Goal: Task Accomplishment & Management: Manage account settings

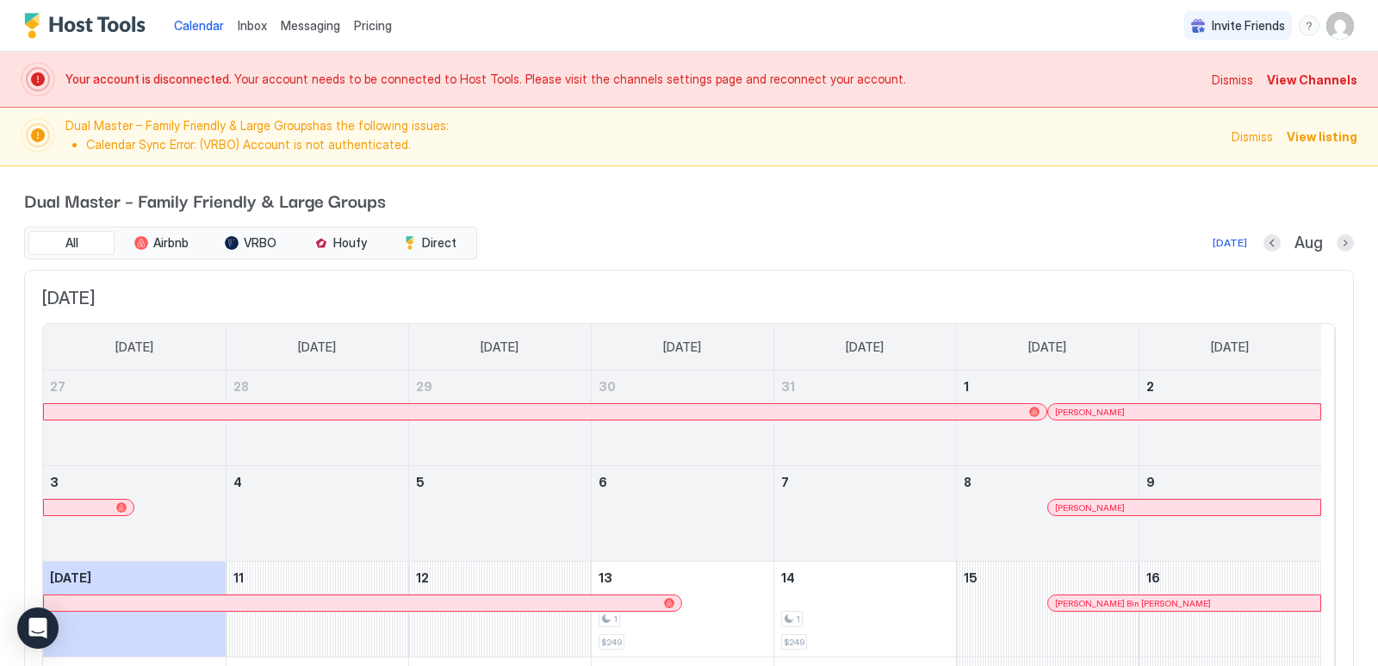
click at [311, 31] on span "Messaging" at bounding box center [310, 25] width 59 height 15
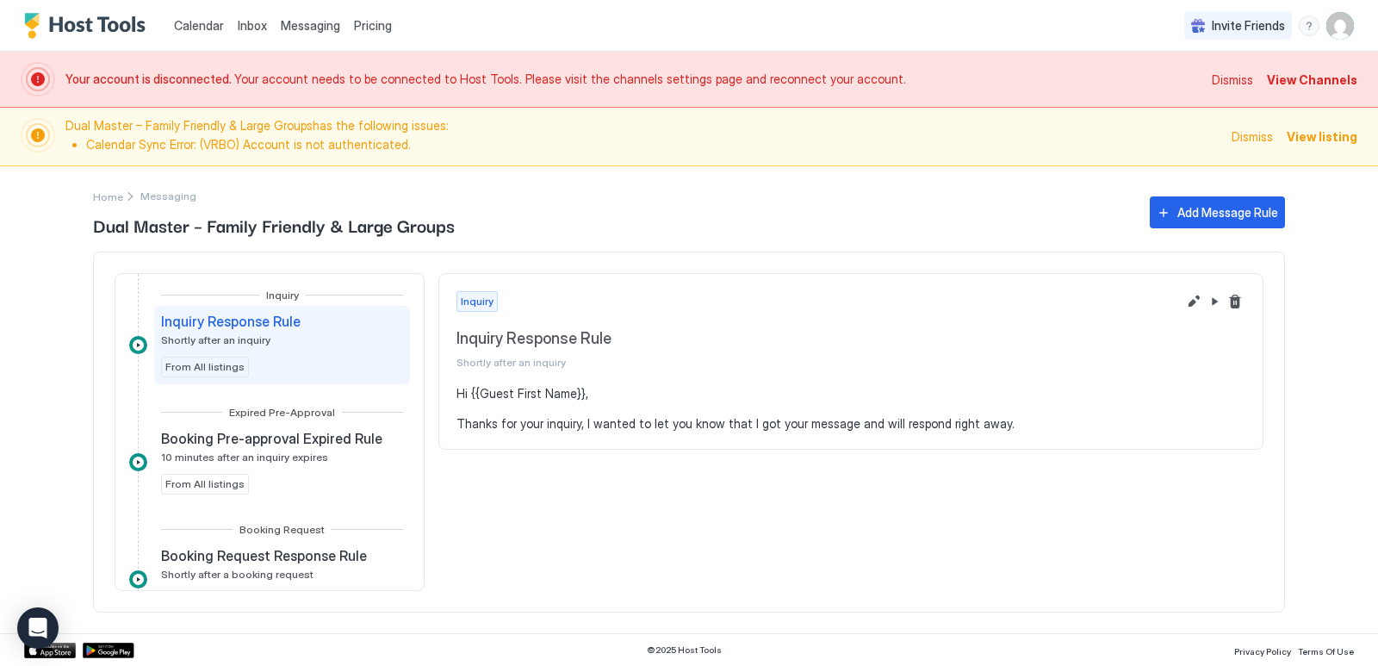
click at [249, 26] on span "Inbox" at bounding box center [252, 25] width 29 height 15
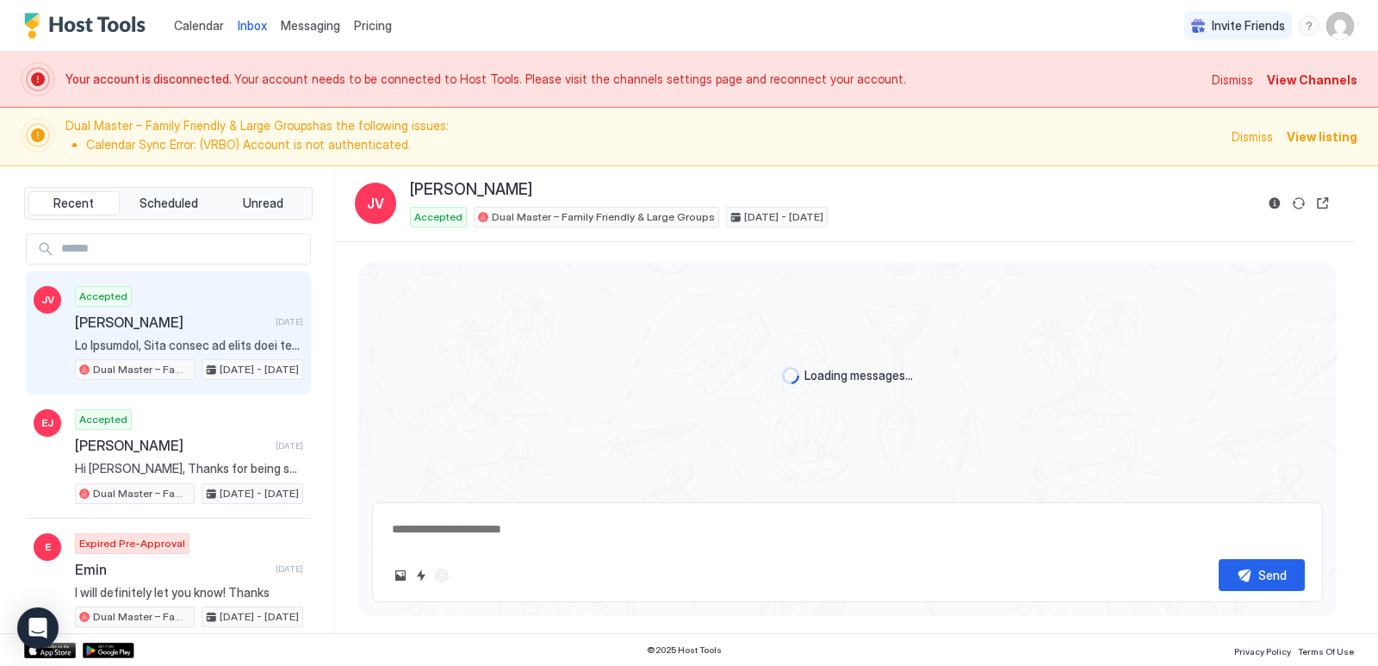
type textarea "*"
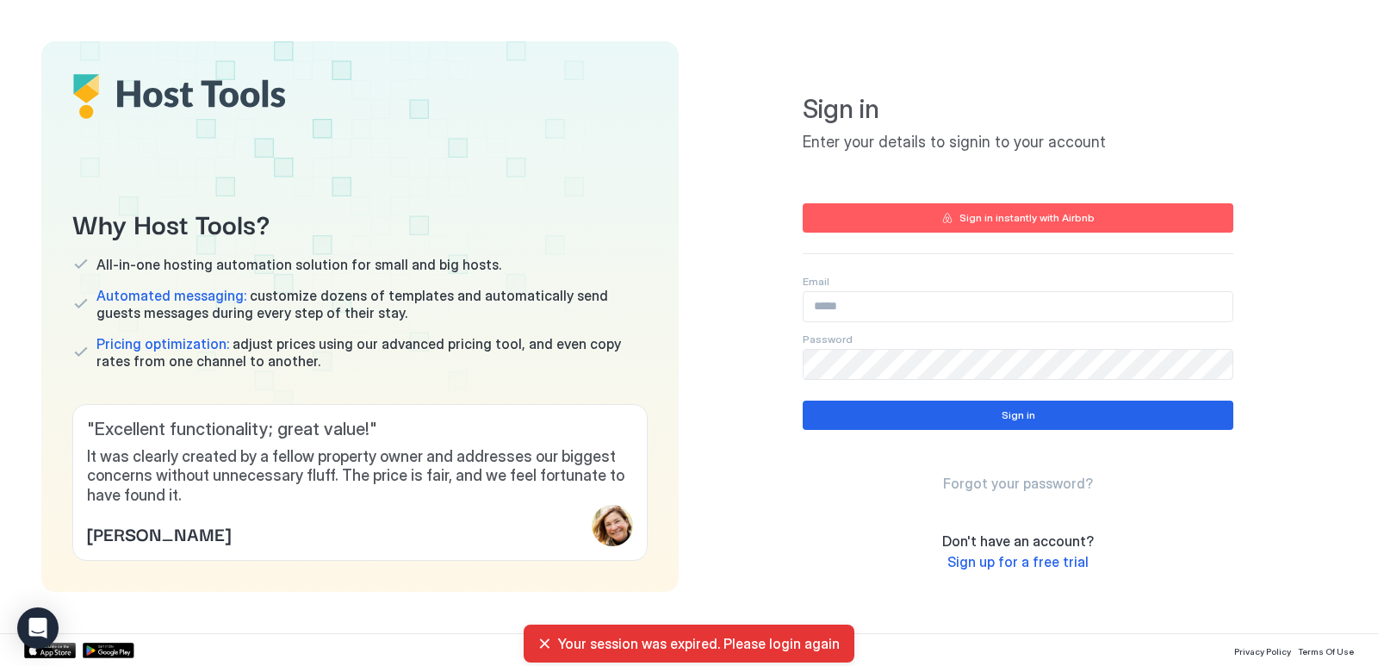
type input "**********"
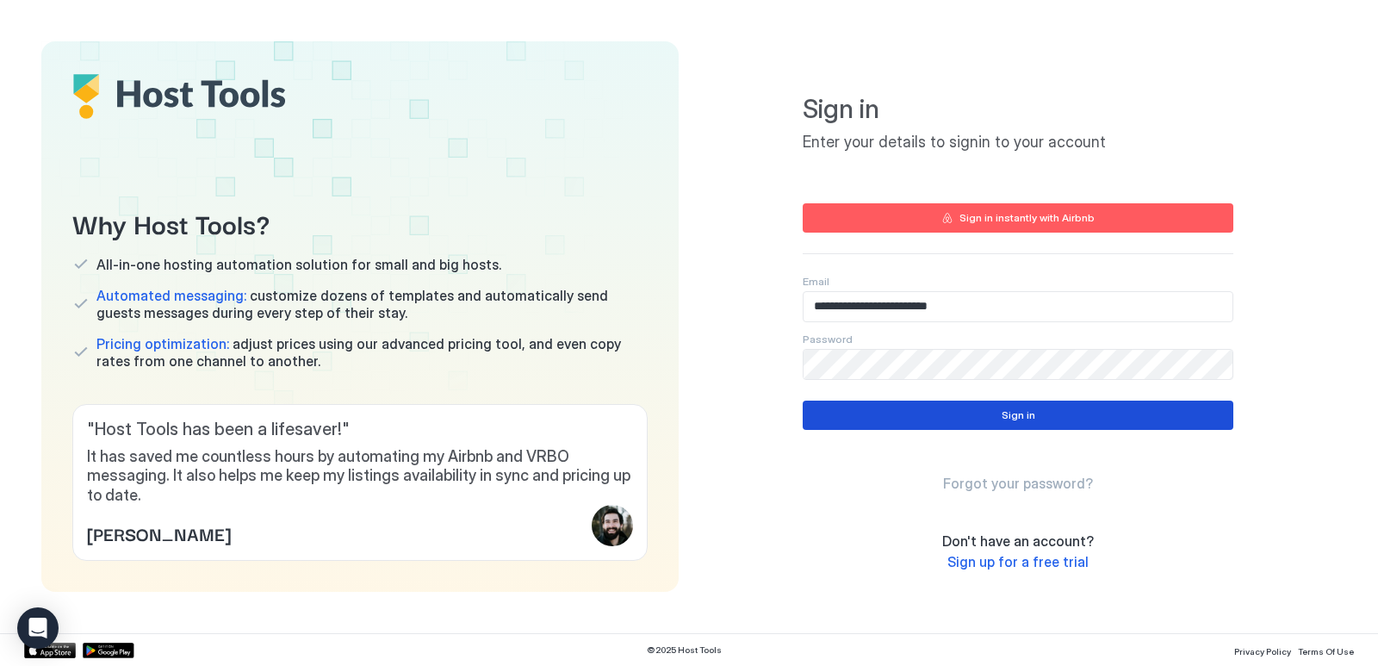
click at [1009, 420] on div "Sign in" at bounding box center [1018, 414] width 34 height 15
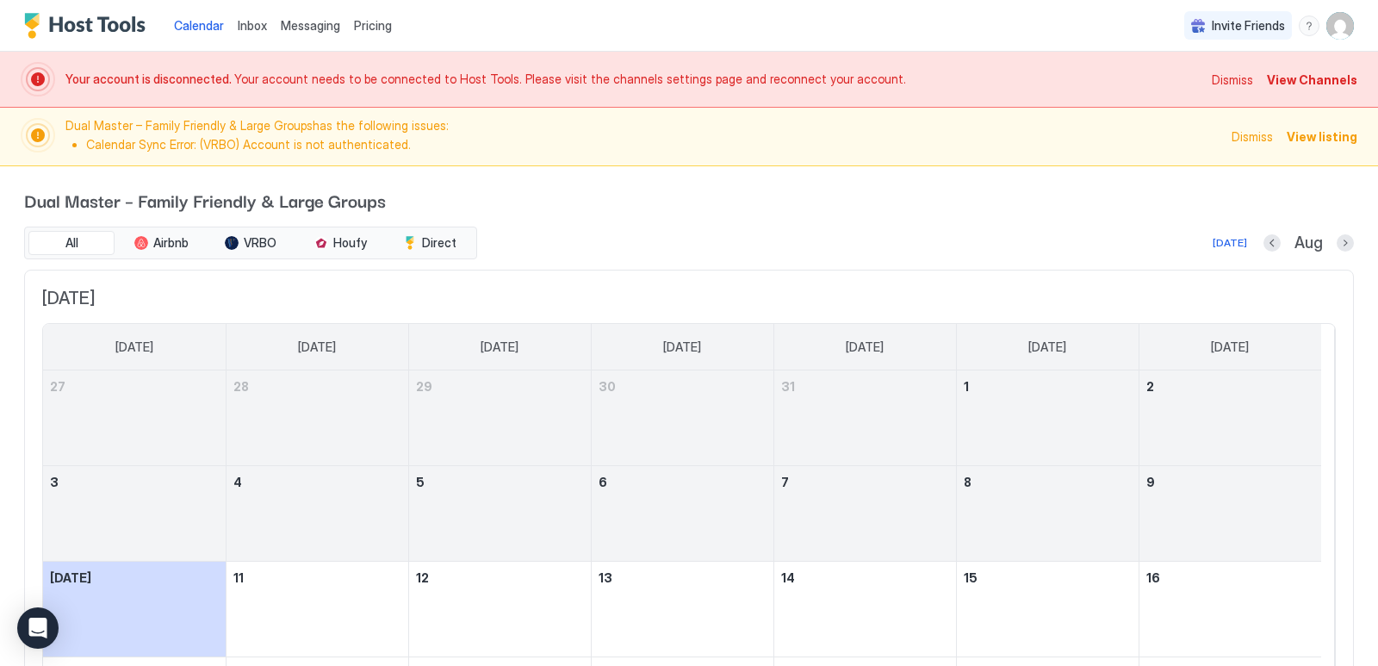
click at [240, 28] on span "Inbox" at bounding box center [252, 25] width 29 height 15
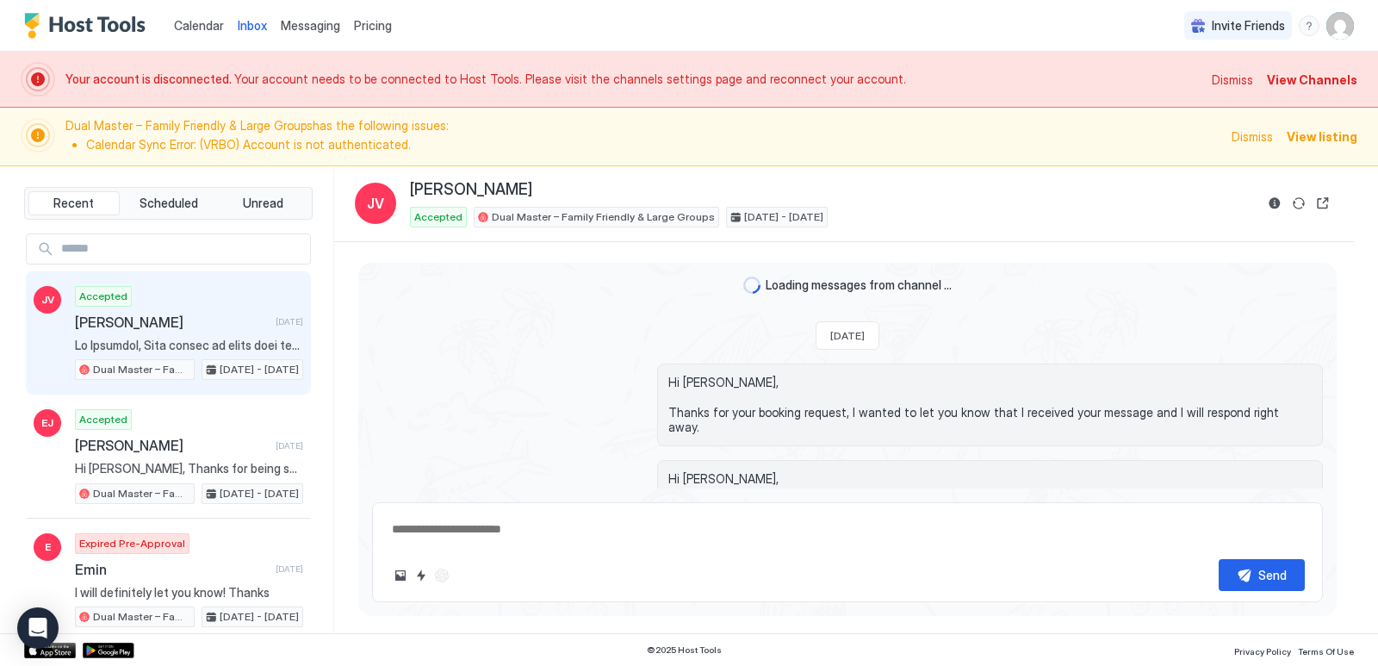
scroll to position [1899, 0]
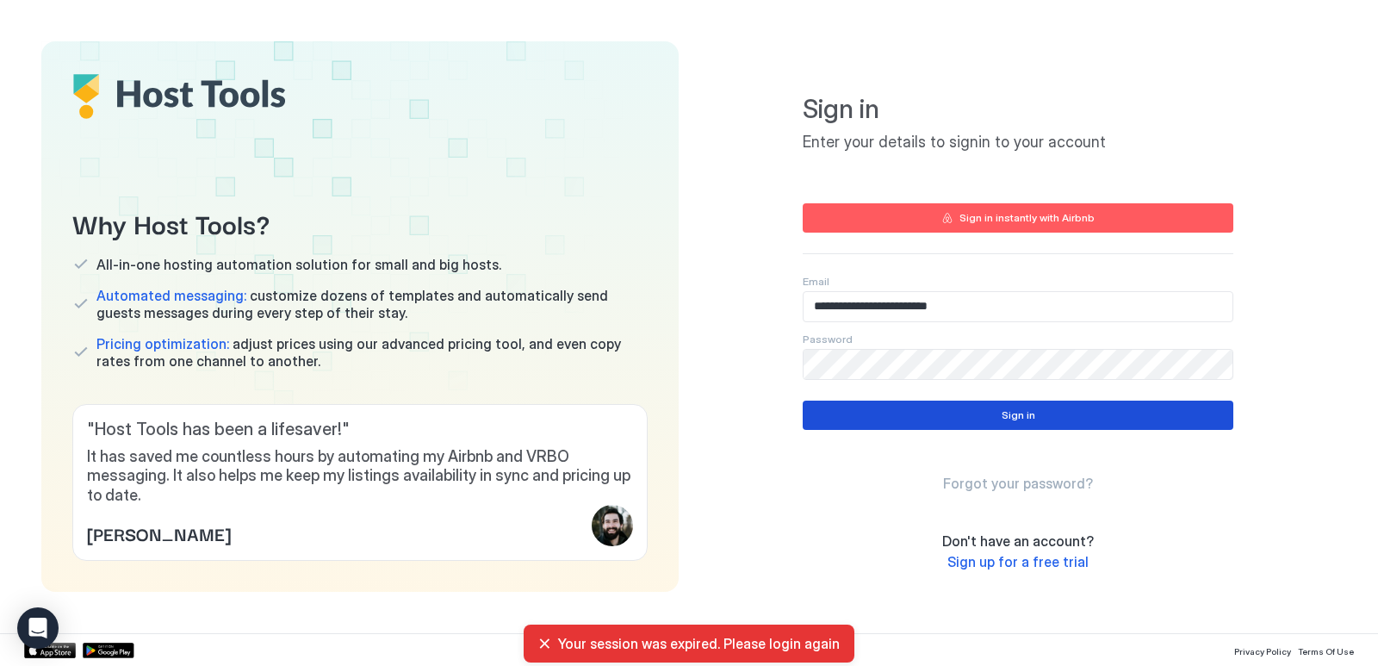
click at [904, 411] on button "Sign in" at bounding box center [1017, 414] width 430 height 29
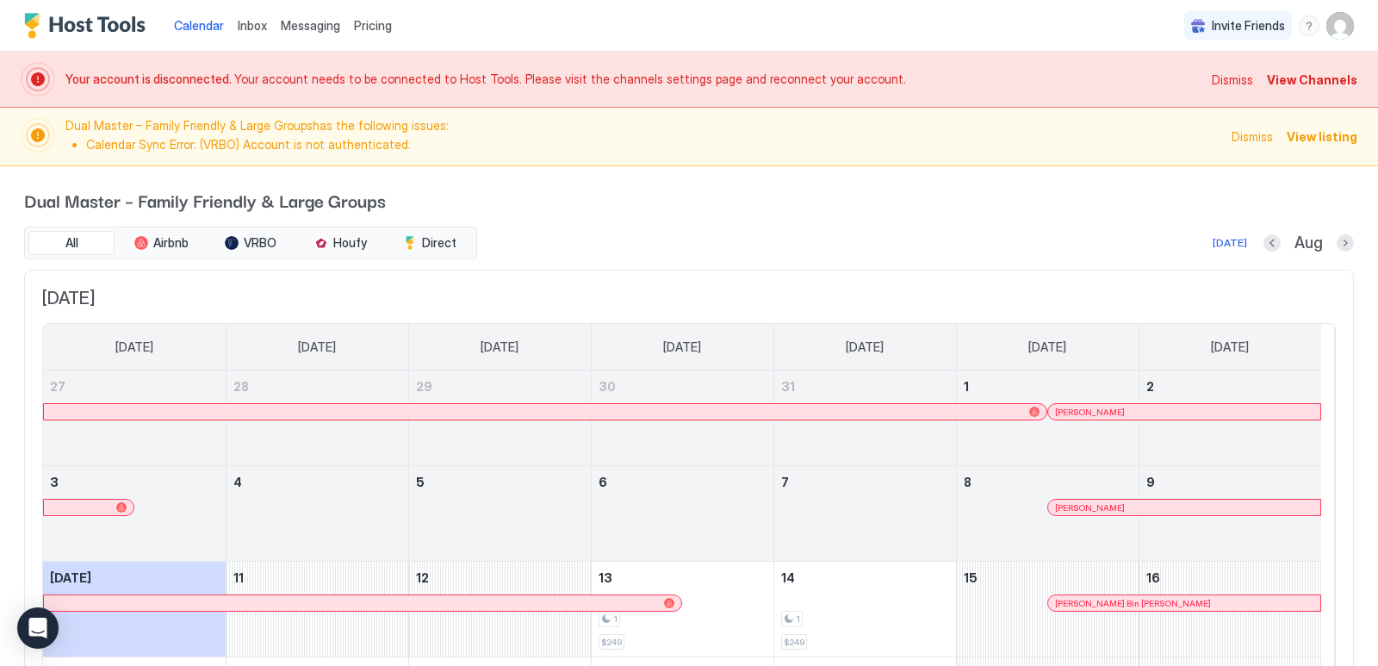
click at [246, 26] on span "Inbox" at bounding box center [252, 25] width 29 height 15
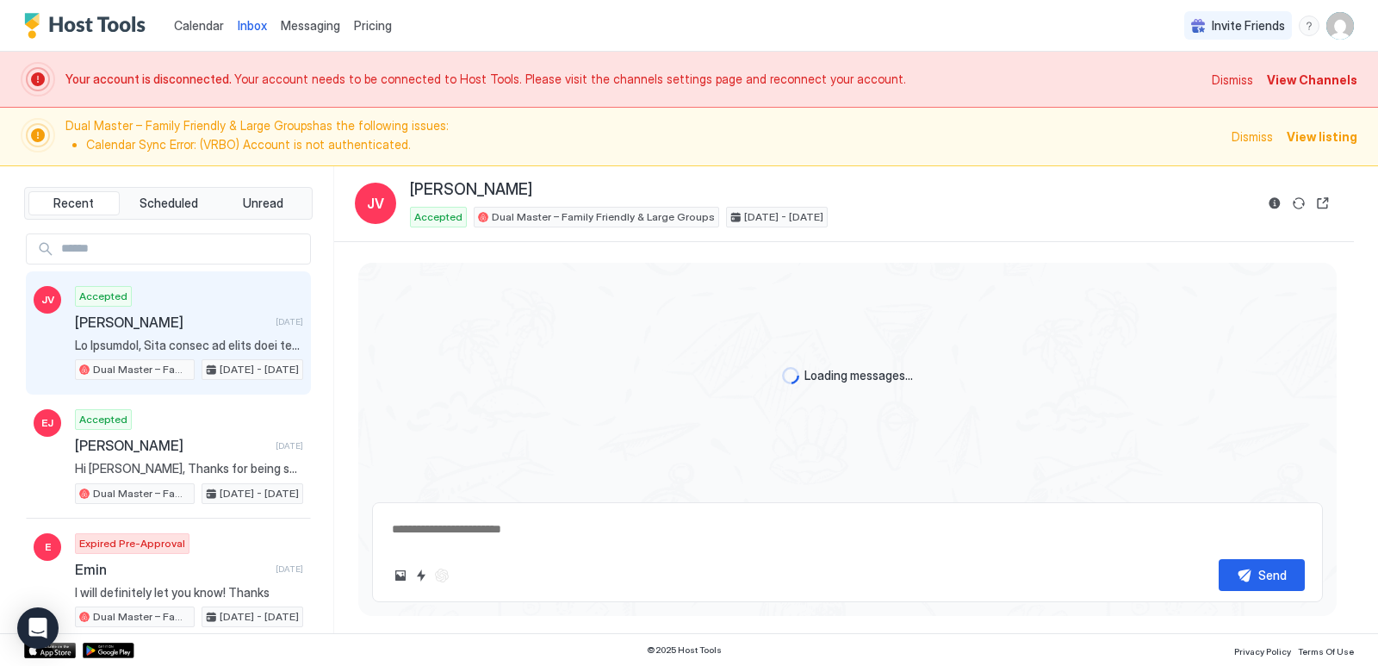
type textarea "*"
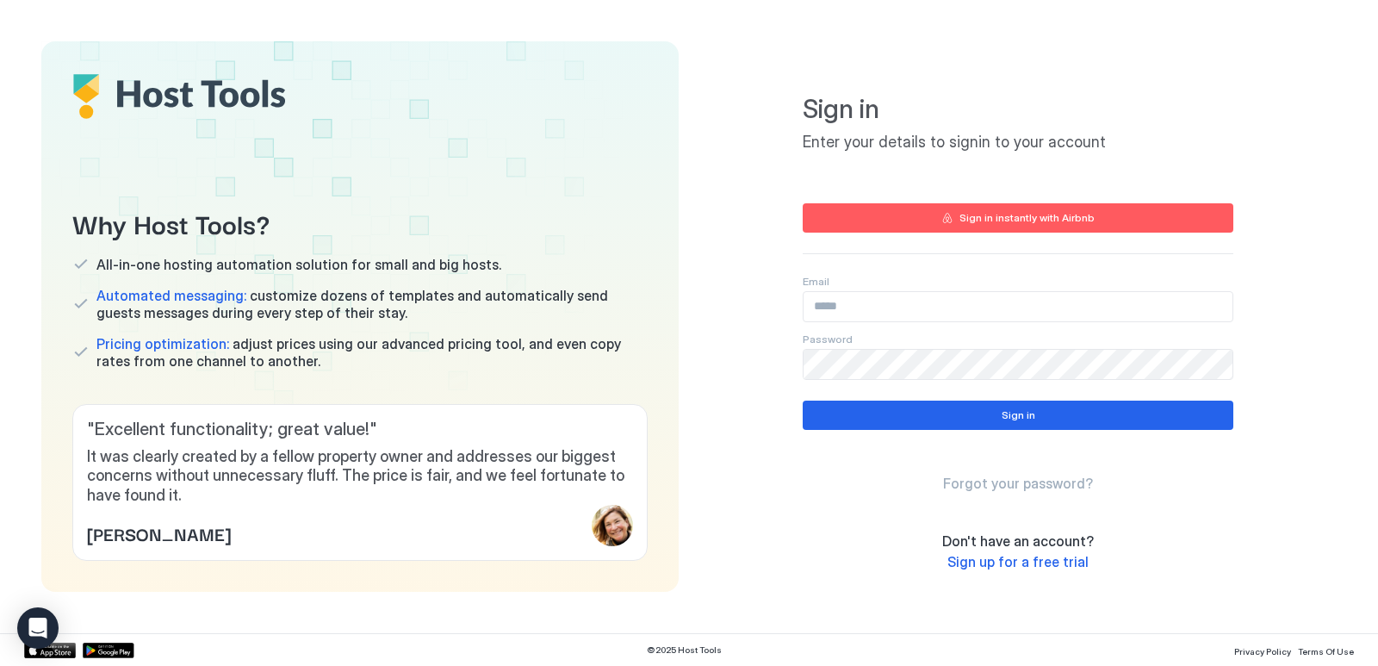
type input "**********"
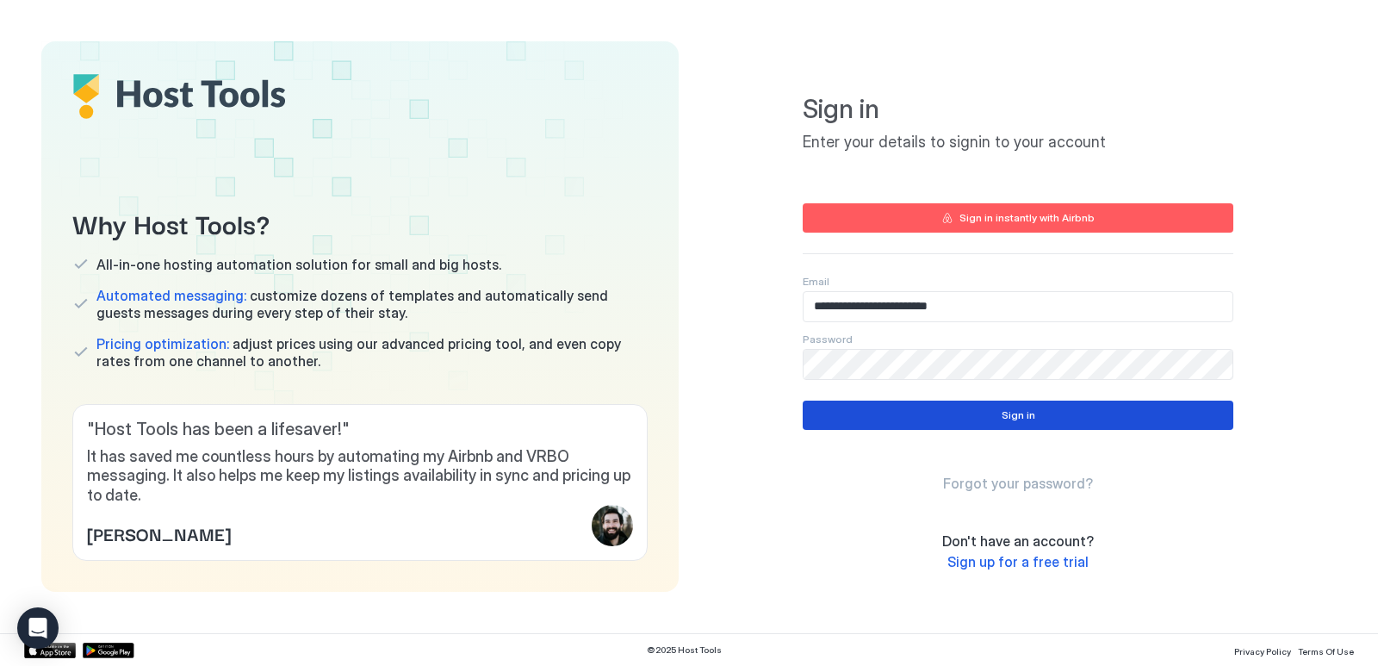
click at [951, 412] on button "Sign in" at bounding box center [1017, 414] width 430 height 29
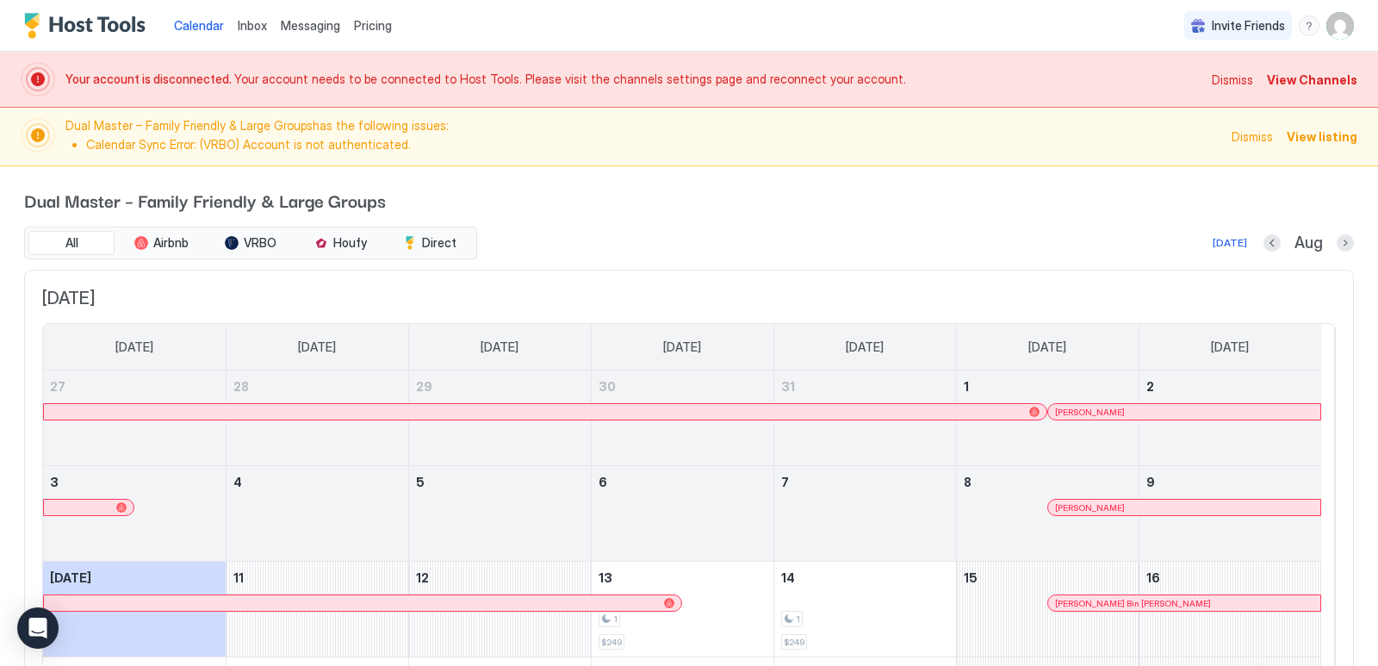
click at [253, 24] on span "Inbox" at bounding box center [252, 25] width 29 height 15
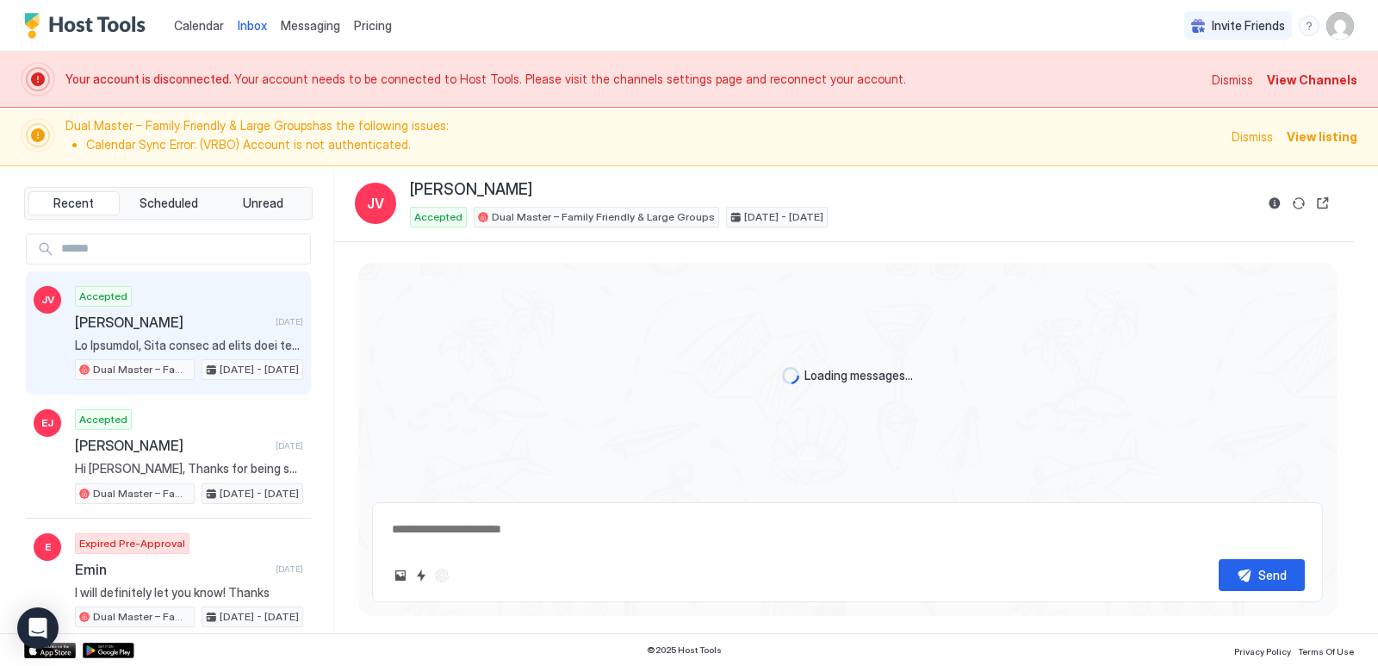
type textarea "*"
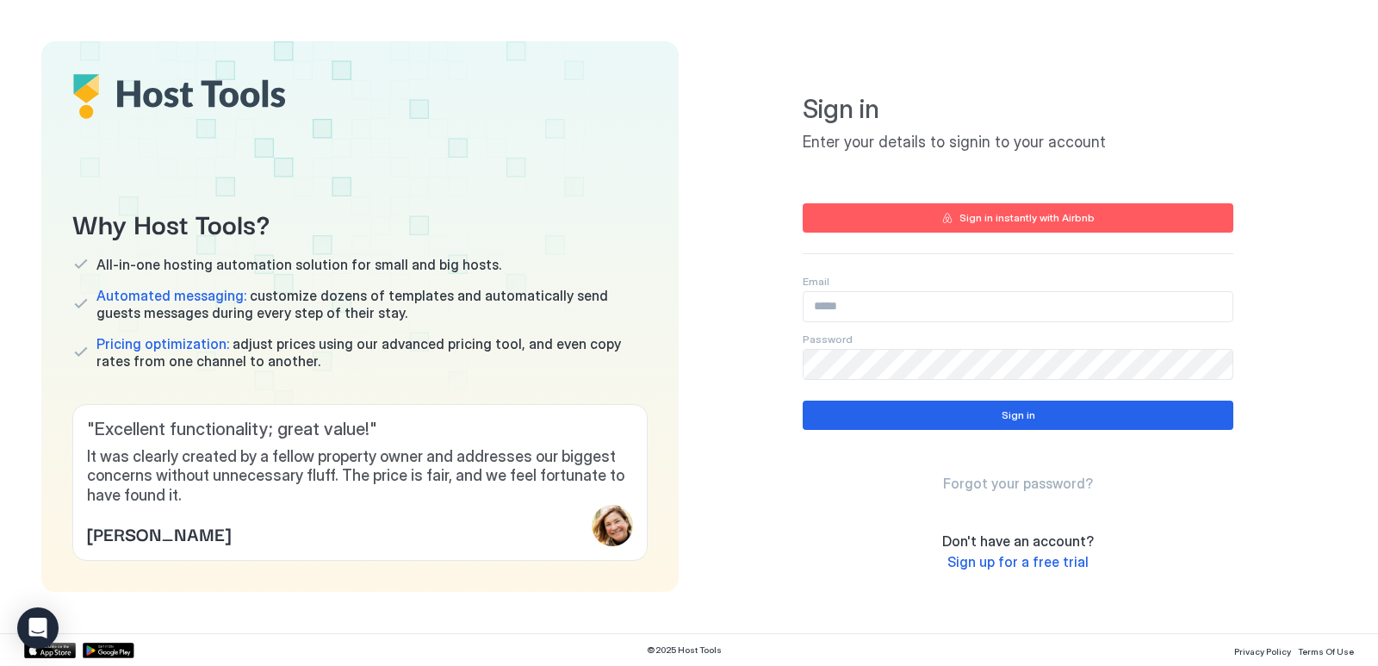
type input "**********"
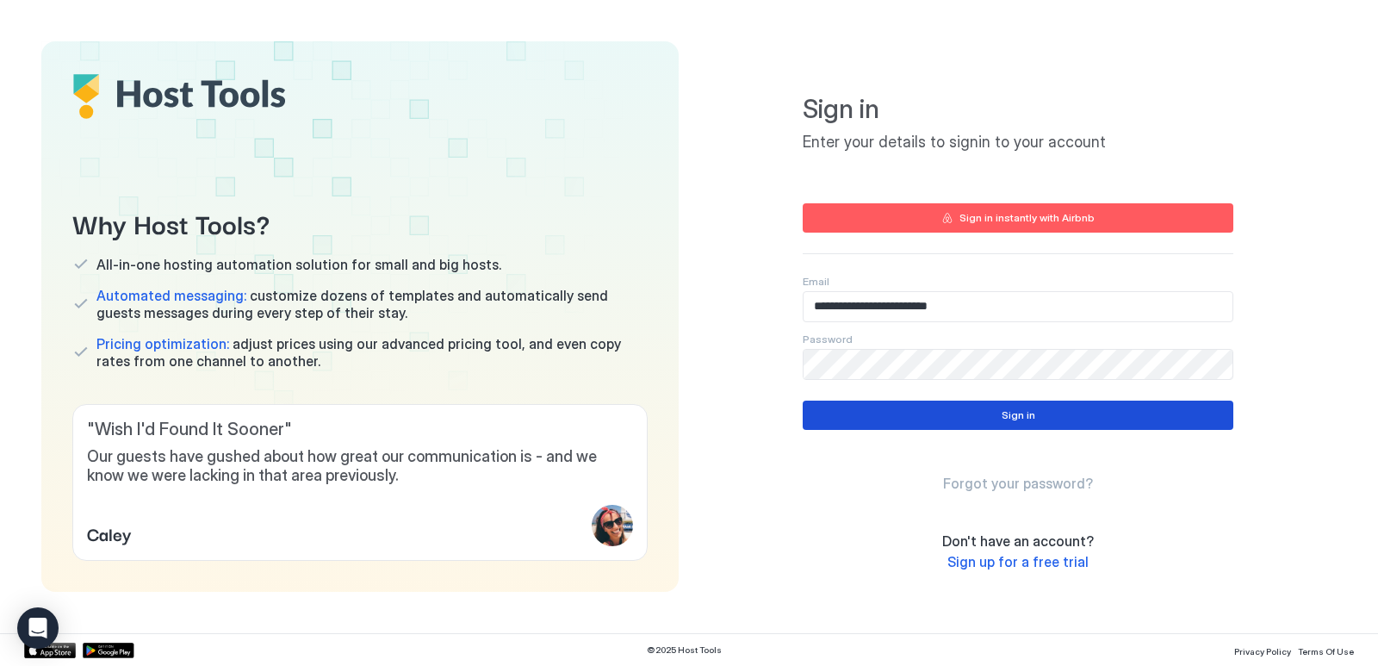
click at [1005, 406] on button "Sign in" at bounding box center [1017, 414] width 430 height 29
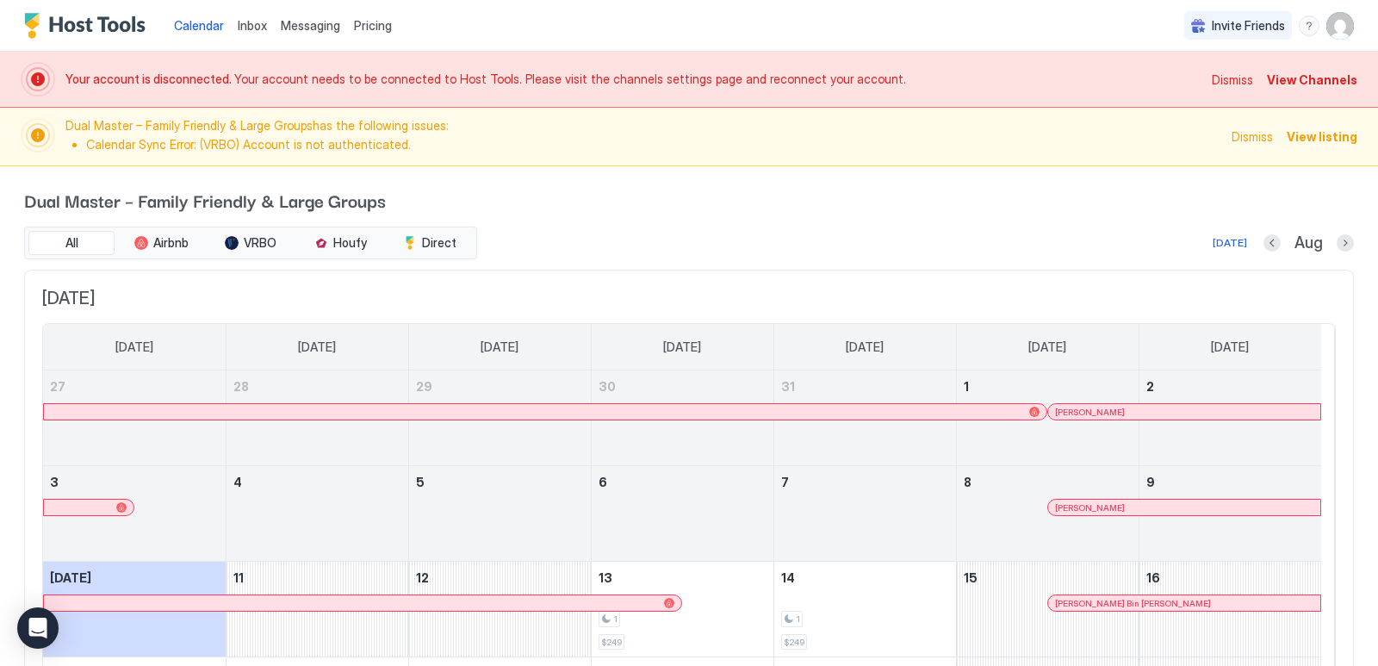
click at [249, 28] on span "Inbox" at bounding box center [252, 25] width 29 height 15
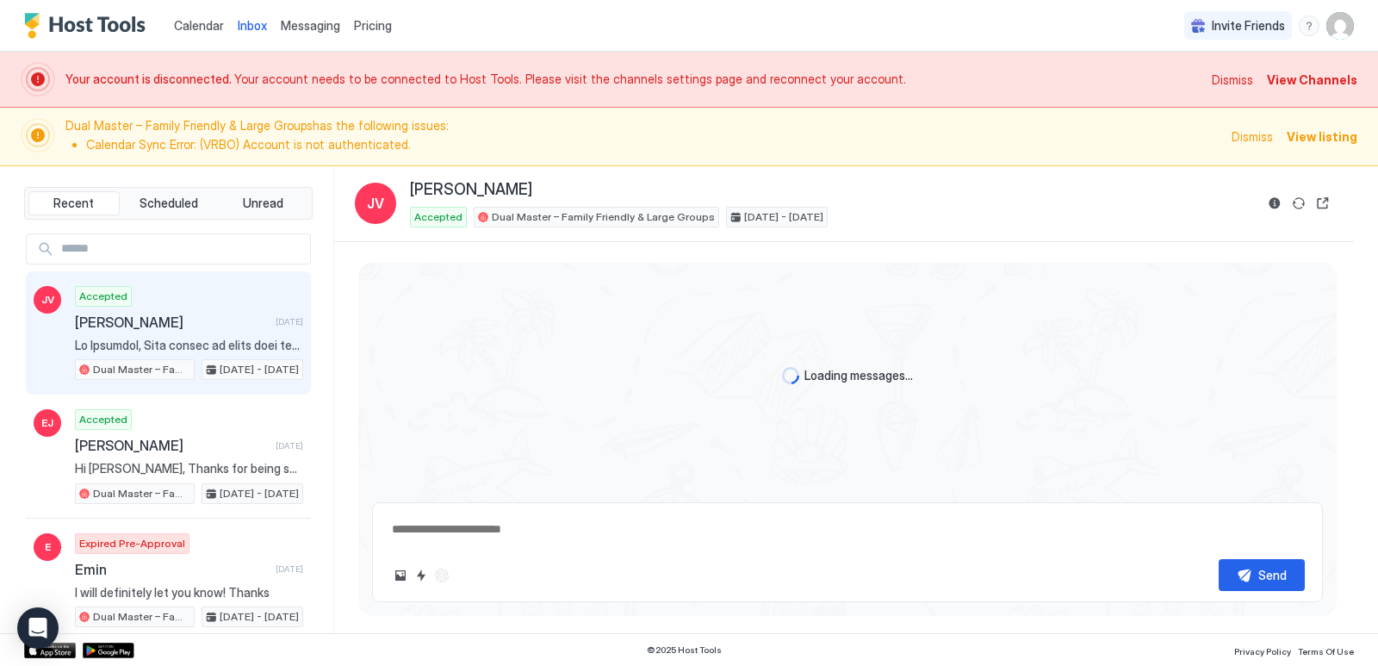
type textarea "*"
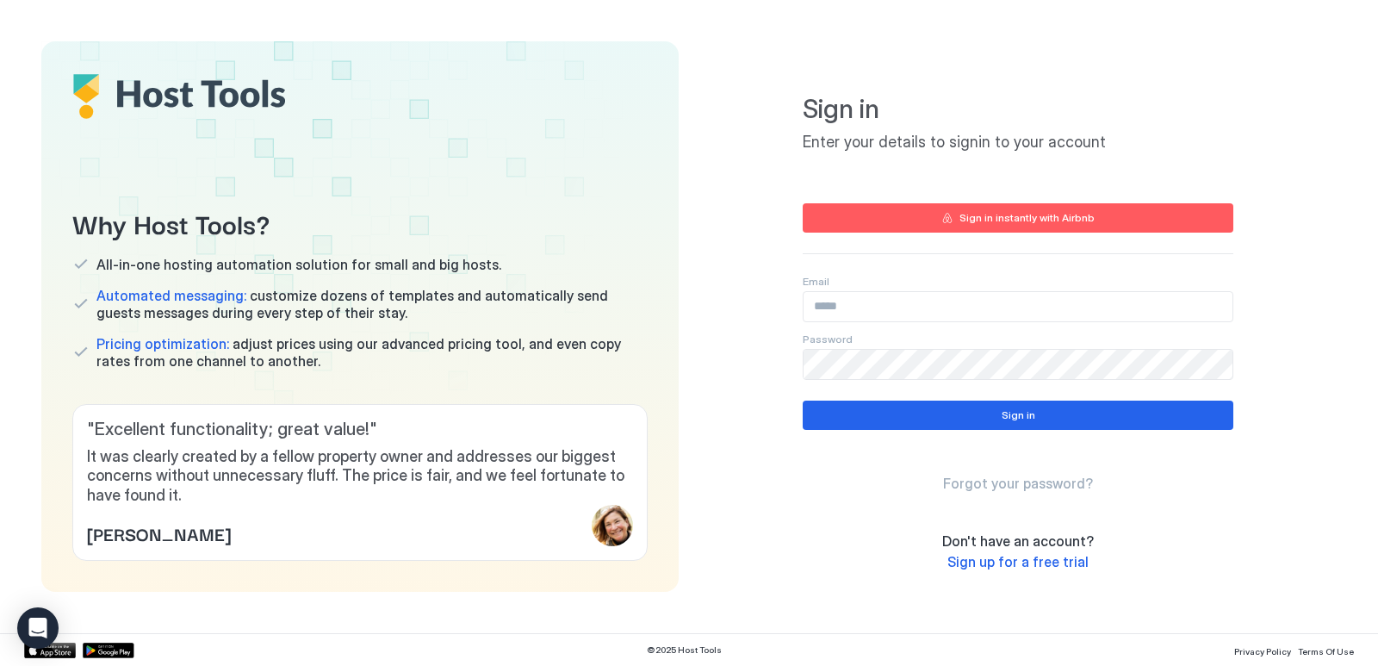
type input "**********"
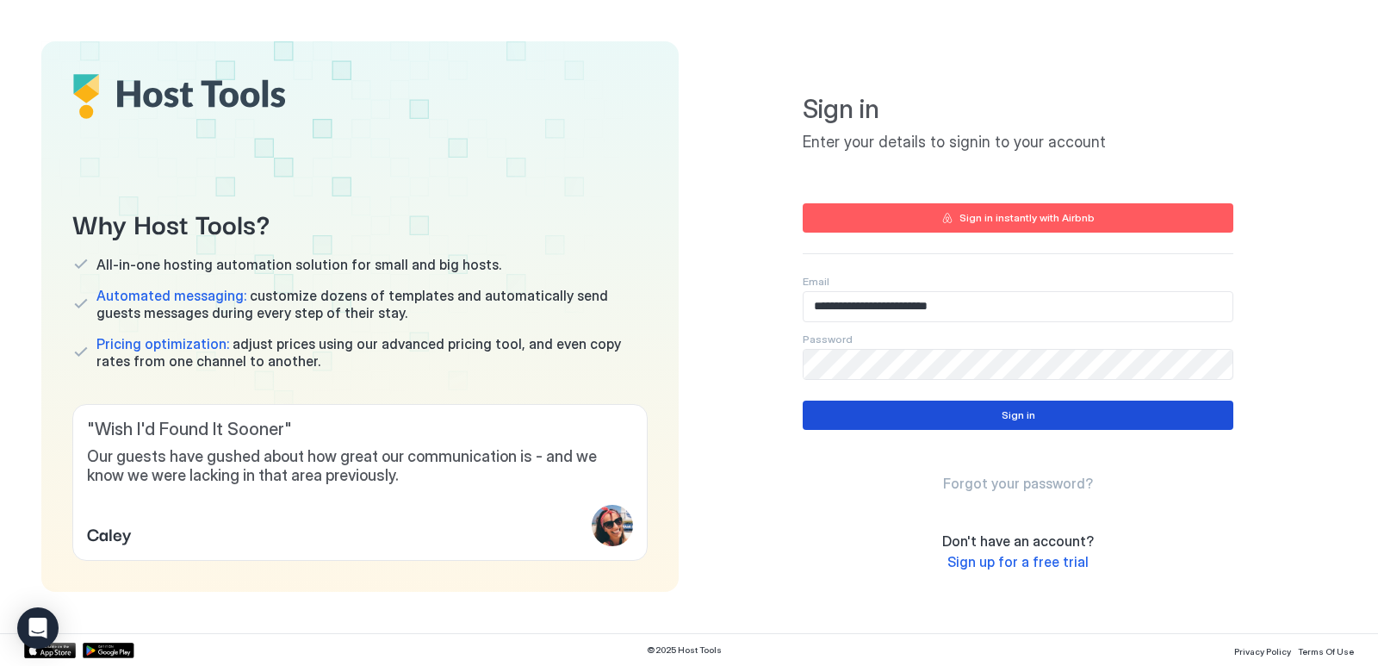
click at [895, 415] on button "Sign in" at bounding box center [1017, 414] width 430 height 29
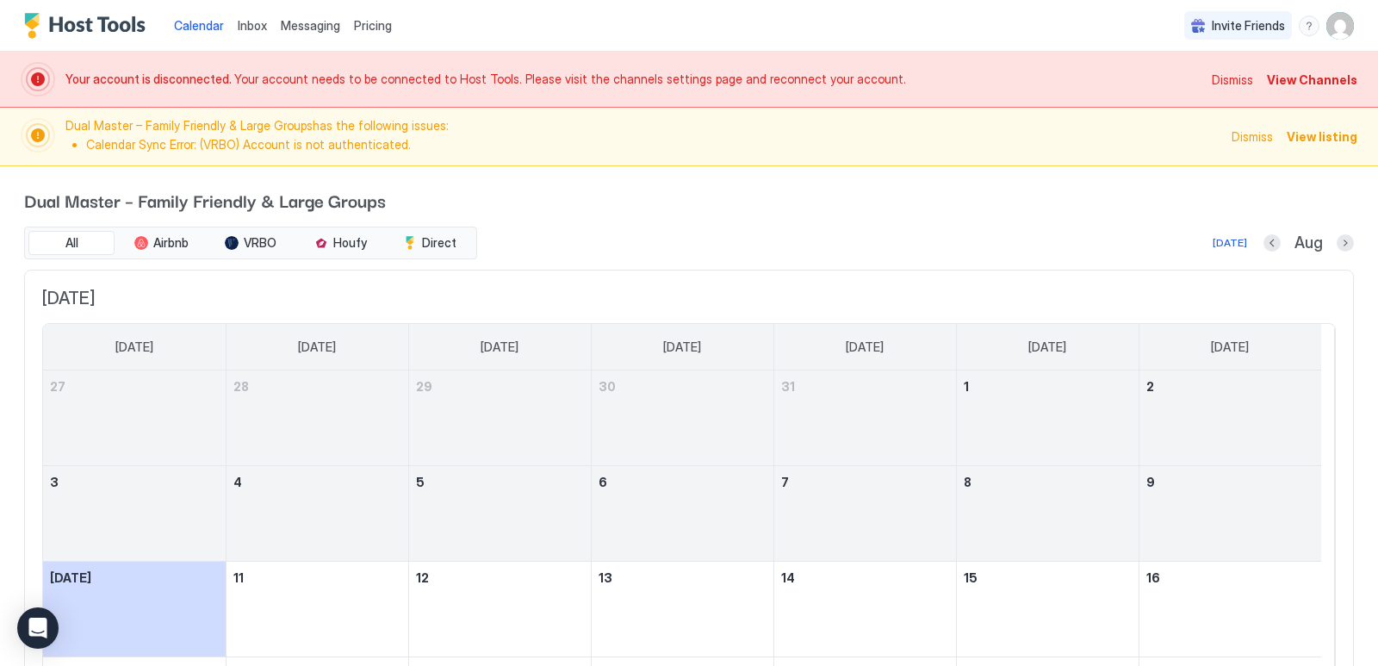
click at [315, 29] on span "Messaging" at bounding box center [310, 25] width 59 height 15
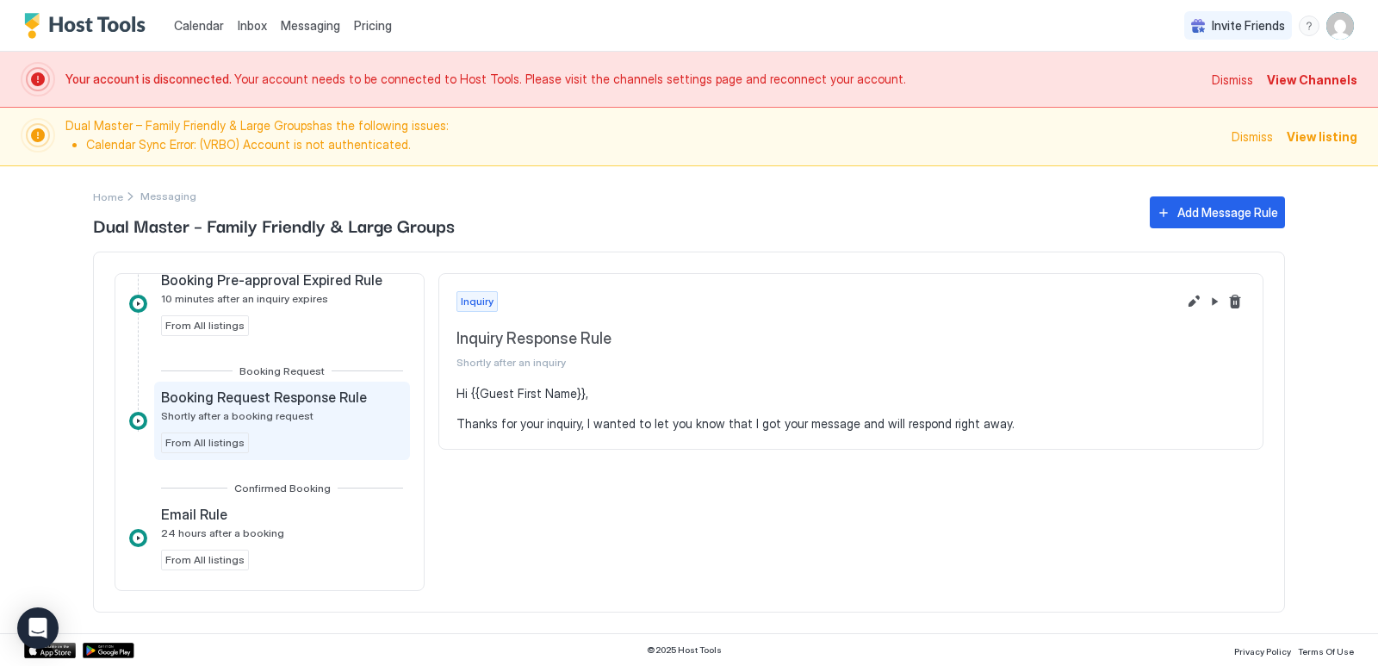
scroll to position [172, 0]
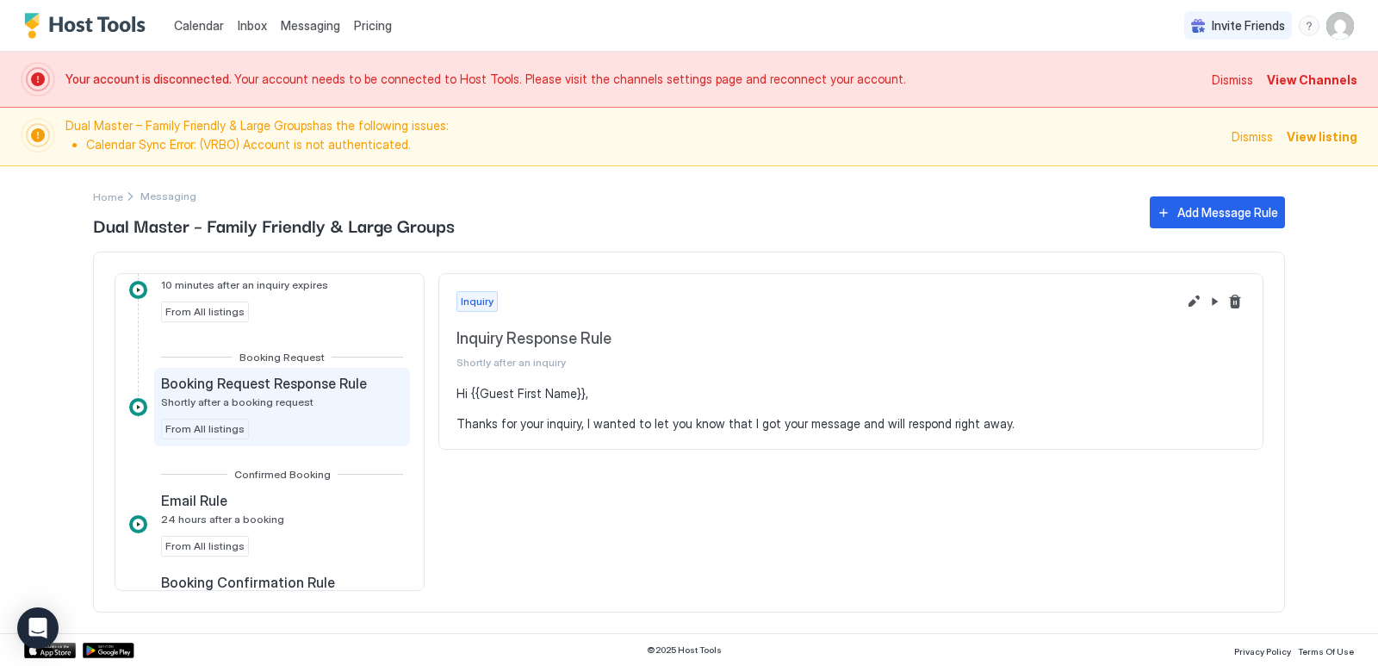
click at [255, 401] on span "Shortly after a booking request" at bounding box center [237, 401] width 152 height 13
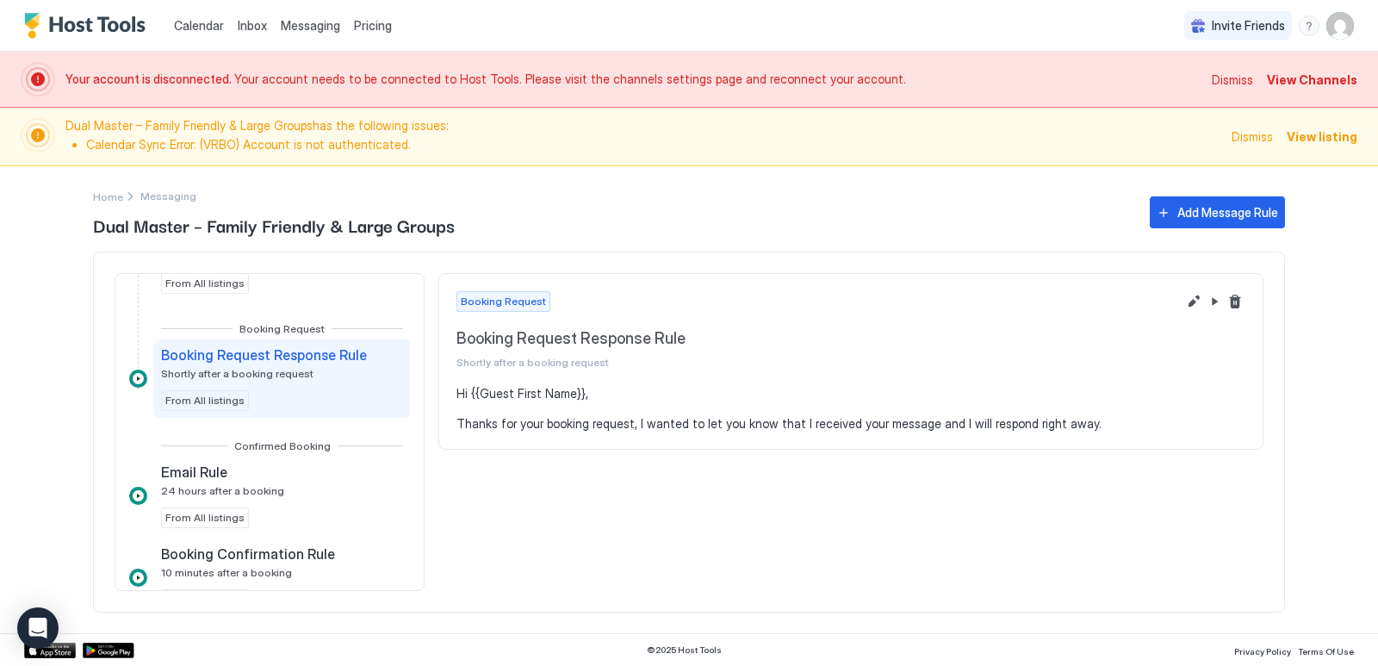
scroll to position [258, 0]
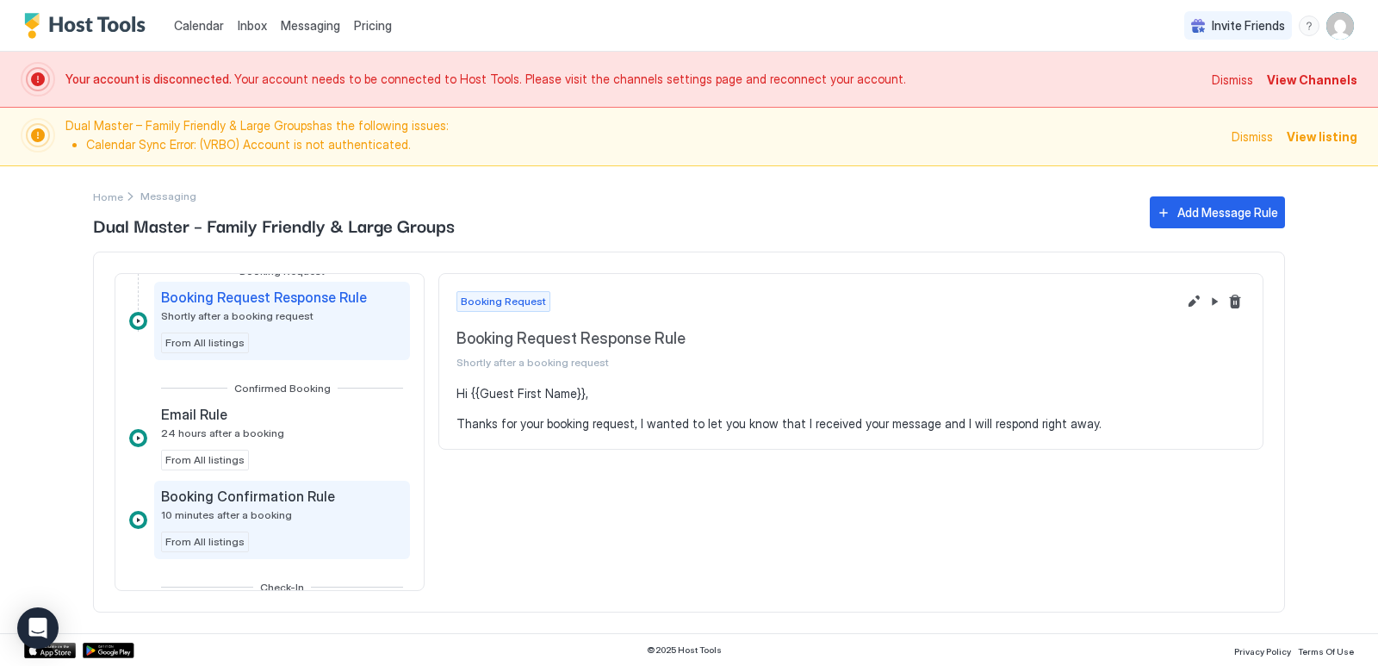
click at [264, 497] on span "Booking Confirmation Rule" at bounding box center [248, 495] width 174 height 17
